Goal: Task Accomplishment & Management: Manage account settings

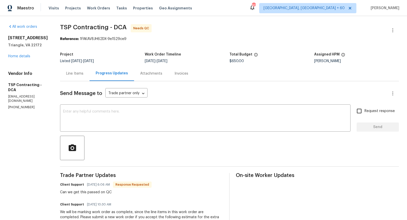
click at [70, 76] on div "Line Items" at bounding box center [74, 73] width 17 height 5
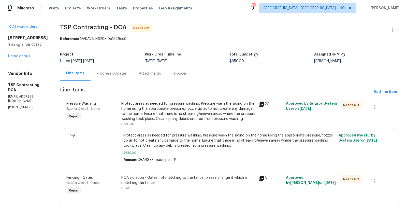
click at [134, 108] on div "Protect areas as needed for pressure washing. Pressure wash the siding on the h…" at bounding box center [188, 111] width 134 height 20
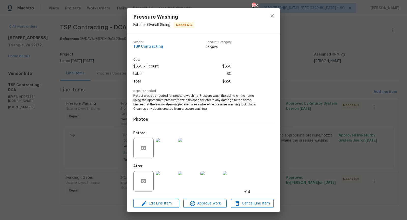
scroll to position [2, 0]
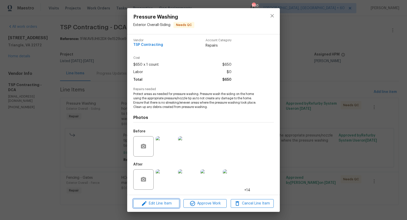
click at [161, 204] on span "Edit Line Item" at bounding box center [156, 203] width 43 height 6
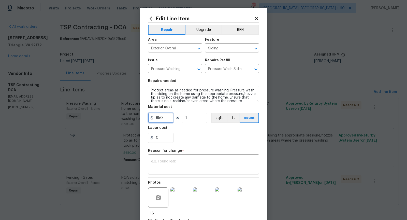
click at [155, 118] on input "650" at bounding box center [160, 118] width 25 height 10
click at [167, 116] on input "1650" at bounding box center [160, 118] width 25 height 10
type input "1636.36"
click at [182, 171] on div "x ​" at bounding box center [203, 164] width 111 height 19
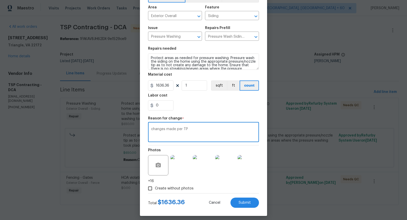
scroll to position [36, 0]
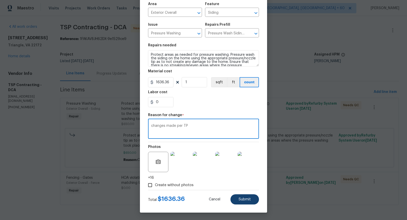
type textarea "changes made per TP"
click at [241, 198] on span "Submit" at bounding box center [245, 199] width 12 height 4
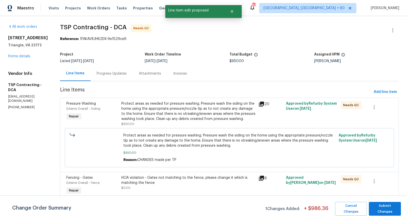
scroll to position [0, 0]
click at [385, 210] on span "Submit Changes" at bounding box center [384, 209] width 27 height 12
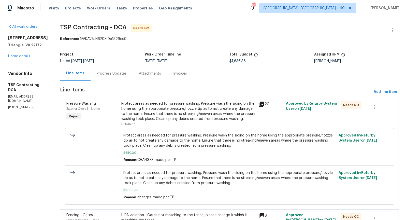
click at [190, 108] on div "Protect areas as needed for pressure washing. Pressure wash the siding on the h…" at bounding box center [188, 111] width 134 height 20
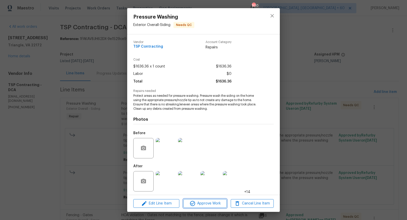
click at [207, 203] on span "Approve Work" at bounding box center [205, 203] width 40 height 6
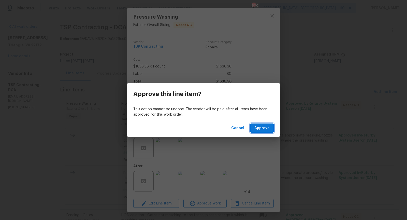
click at [260, 126] on span "Approve" at bounding box center [261, 128] width 15 height 6
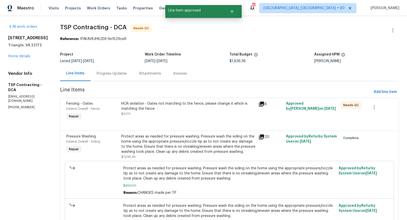
click at [150, 104] on div "HOA violation - Gates not matching to the fence, please change it which is matc…" at bounding box center [188, 106] width 134 height 10
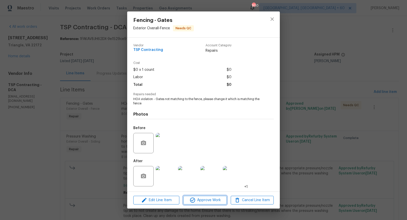
click at [203, 197] on span "Approve Work" at bounding box center [205, 200] width 40 height 6
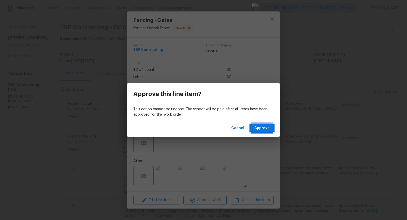
click at [266, 129] on span "Approve" at bounding box center [261, 128] width 15 height 6
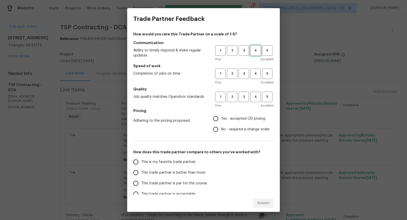
click at [255, 52] on span "4" at bounding box center [255, 51] width 9 height 6
click at [256, 76] on span "4" at bounding box center [255, 74] width 9 height 6
click at [254, 98] on span "4" at bounding box center [255, 97] width 9 height 6
click at [216, 128] on input "No - required a change order" at bounding box center [215, 129] width 11 height 11
radio input "true"
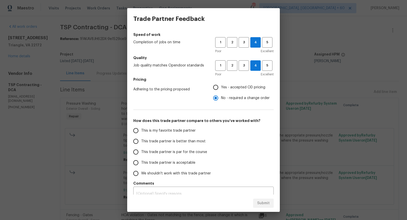
scroll to position [38, 0]
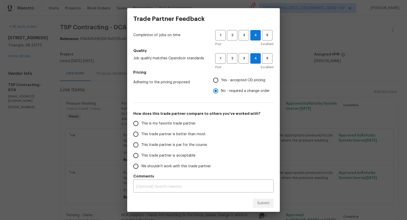
click at [138, 145] on input "This trade partner is par for the course" at bounding box center [135, 144] width 11 height 11
click at [268, 204] on span "Submit" at bounding box center [263, 203] width 12 height 6
radio input "true"
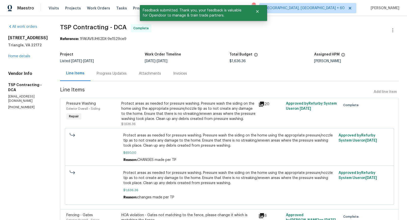
click at [109, 75] on div "Progress Updates" at bounding box center [112, 73] width 30 height 5
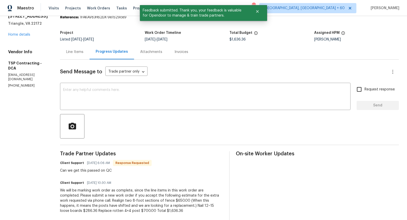
scroll to position [29, 0]
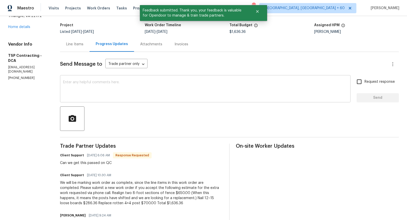
click at [101, 94] on textarea at bounding box center [205, 89] width 284 height 18
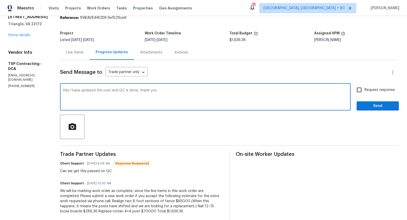
scroll to position [0, 0]
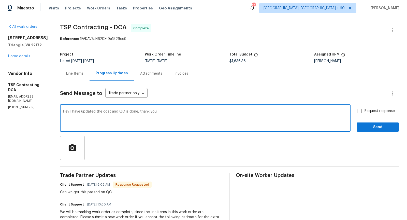
type textarea "Hey I have updated the cost and QC is done, thank you."
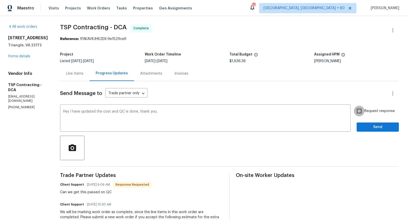
click at [362, 111] on input "Request response" at bounding box center [359, 111] width 11 height 11
click at [359, 108] on input "Request response" at bounding box center [359, 111] width 11 height 11
checkbox input "false"
click at [381, 128] on span "Send" at bounding box center [378, 127] width 34 height 6
